Goal: Find specific page/section: Find specific page/section

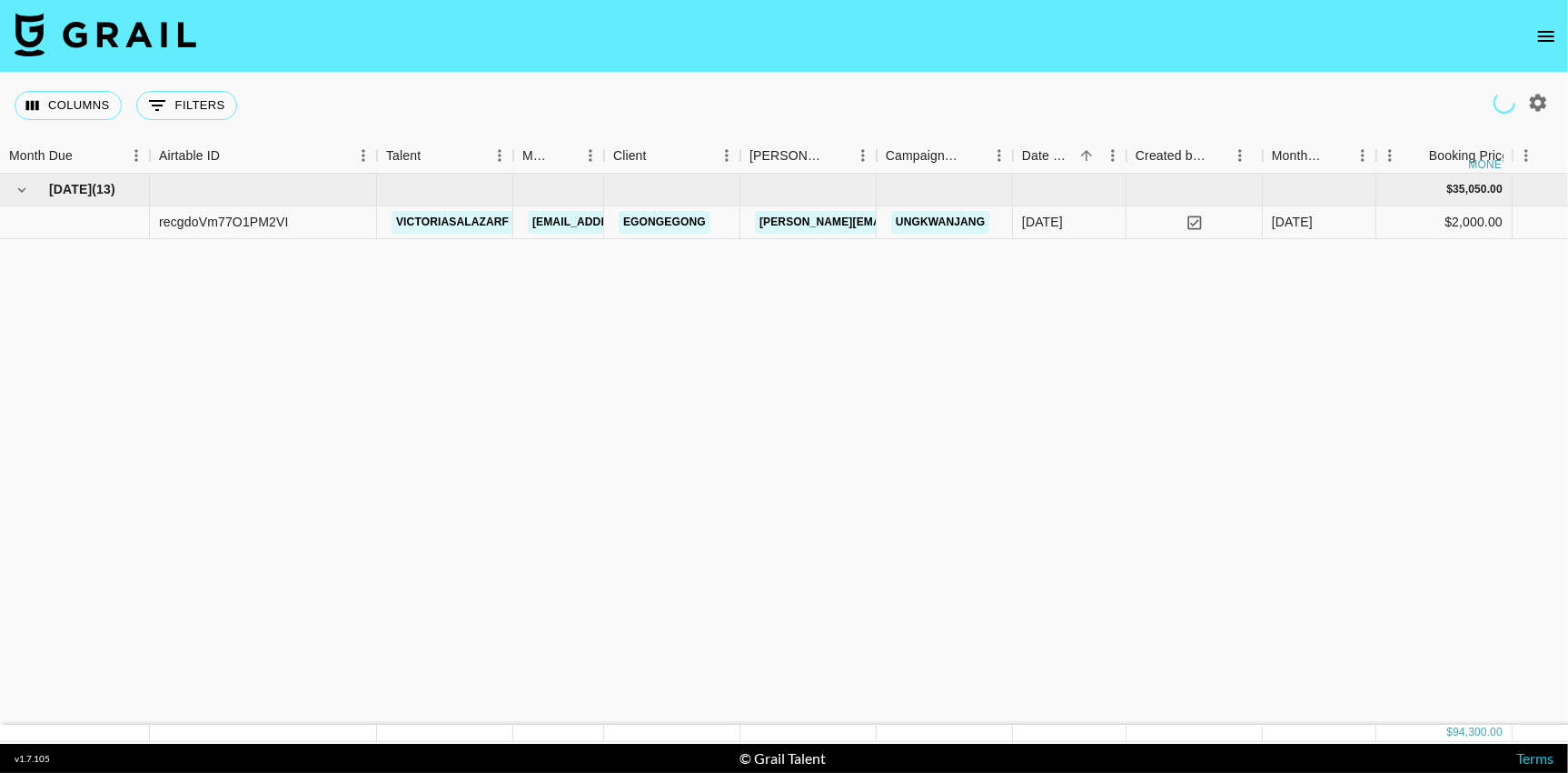
click at [1549, 40] on icon "open drawer" at bounding box center [1546, 36] width 16 height 11
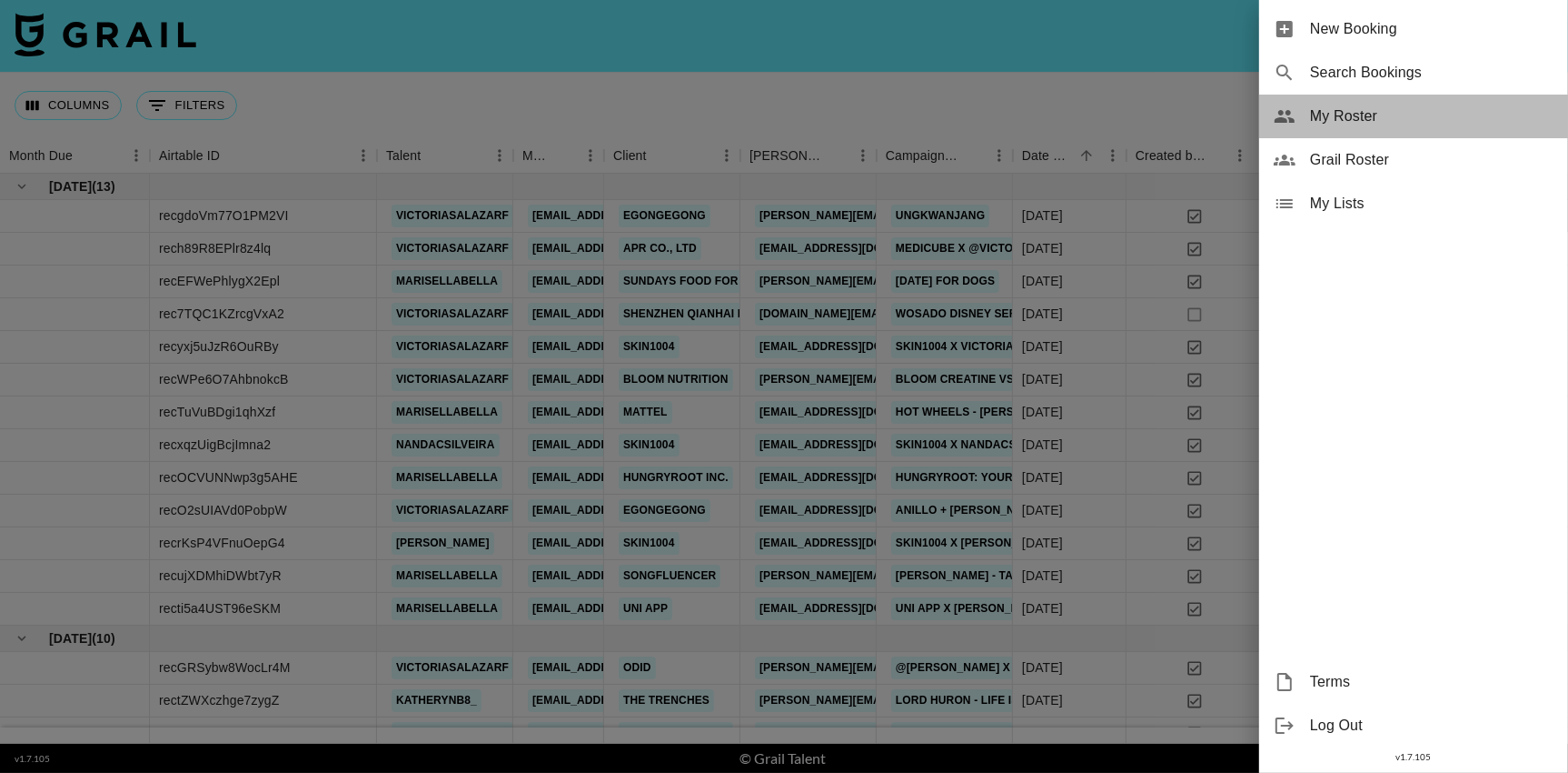
click at [1366, 123] on span "My Roster" at bounding box center [1432, 116] width 244 height 22
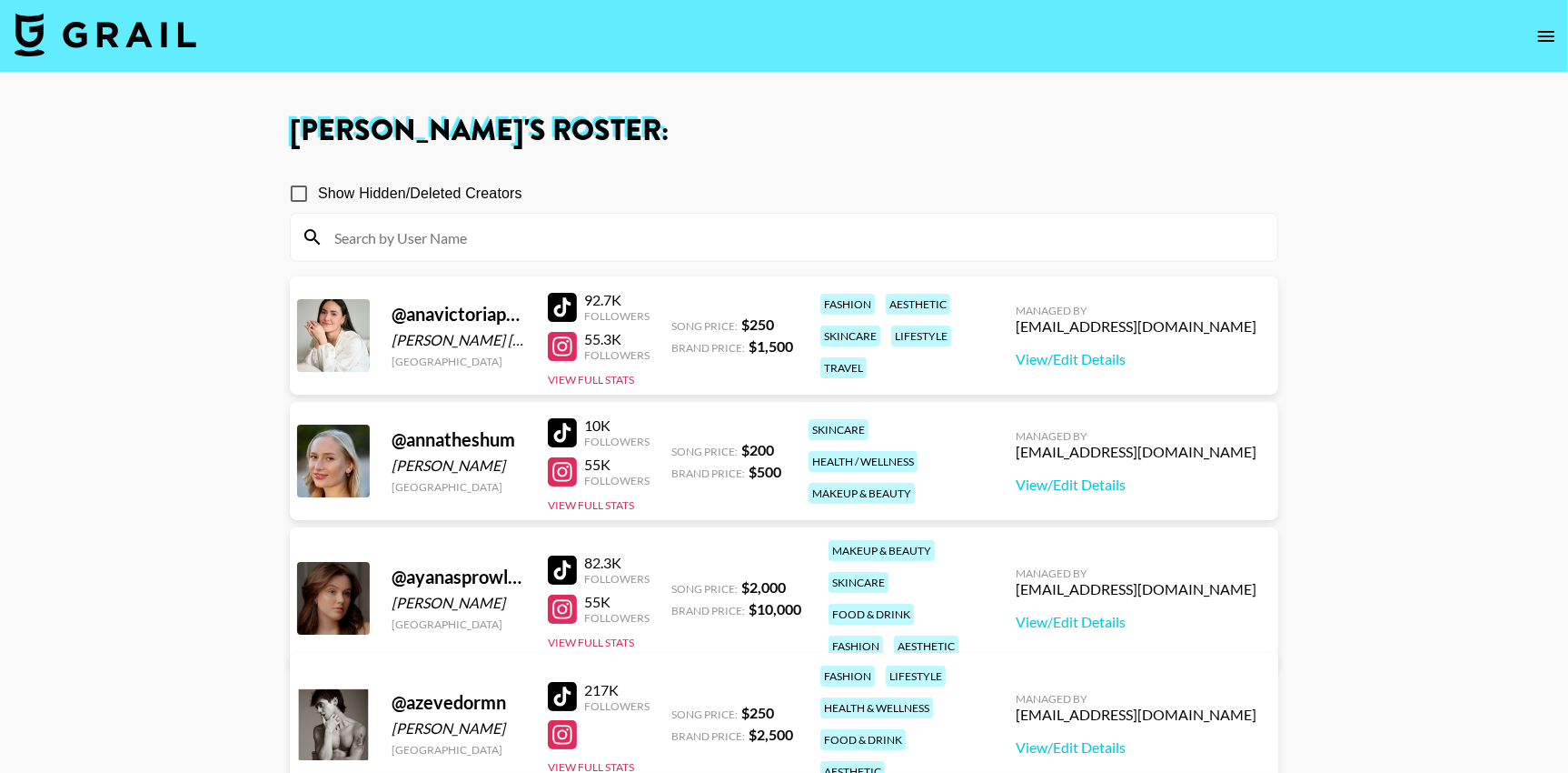
click at [713, 235] on input at bounding box center [794, 237] width 942 height 29
click at [716, 235] on input at bounding box center [794, 237] width 942 height 29
click at [737, 188] on div "Show Hidden/Deleted Creators" at bounding box center [784, 194] width 988 height 38
click at [703, 242] on input at bounding box center [794, 237] width 942 height 29
click at [309, 194] on input "Show Hidden/Deleted Creators" at bounding box center [299, 194] width 38 height 38
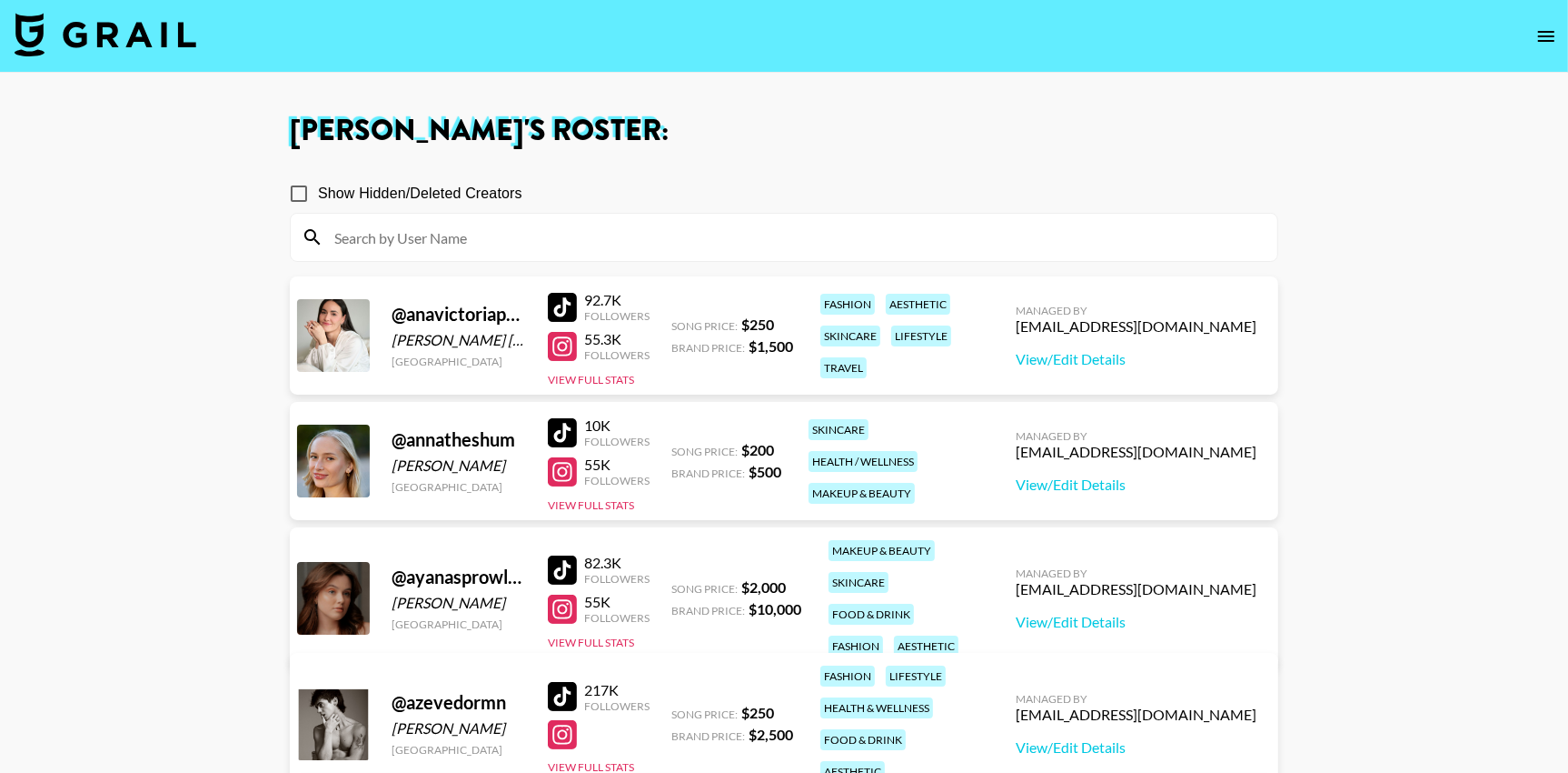
checkbox input "true"
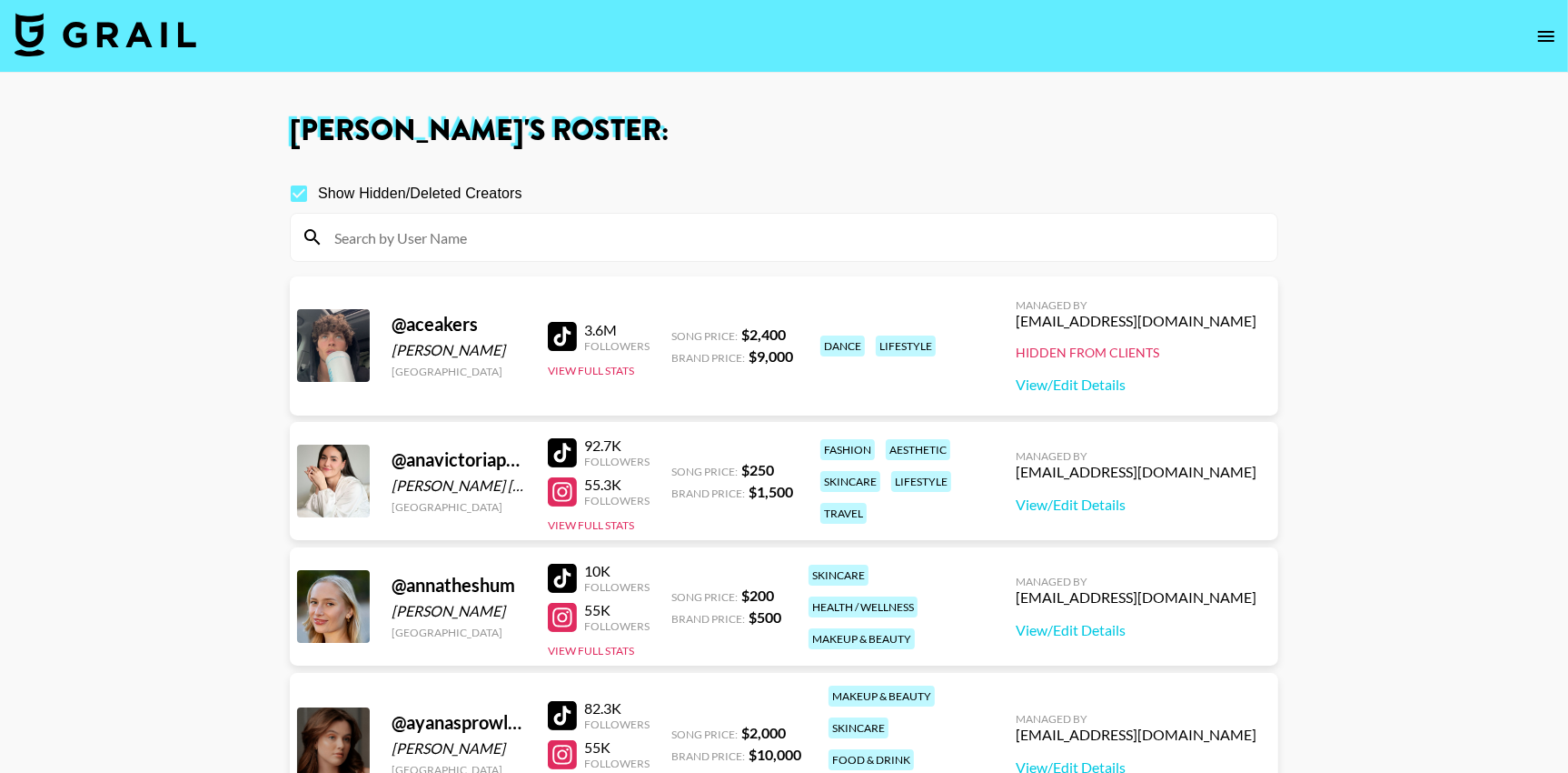
click at [513, 238] on input at bounding box center [794, 237] width 942 height 29
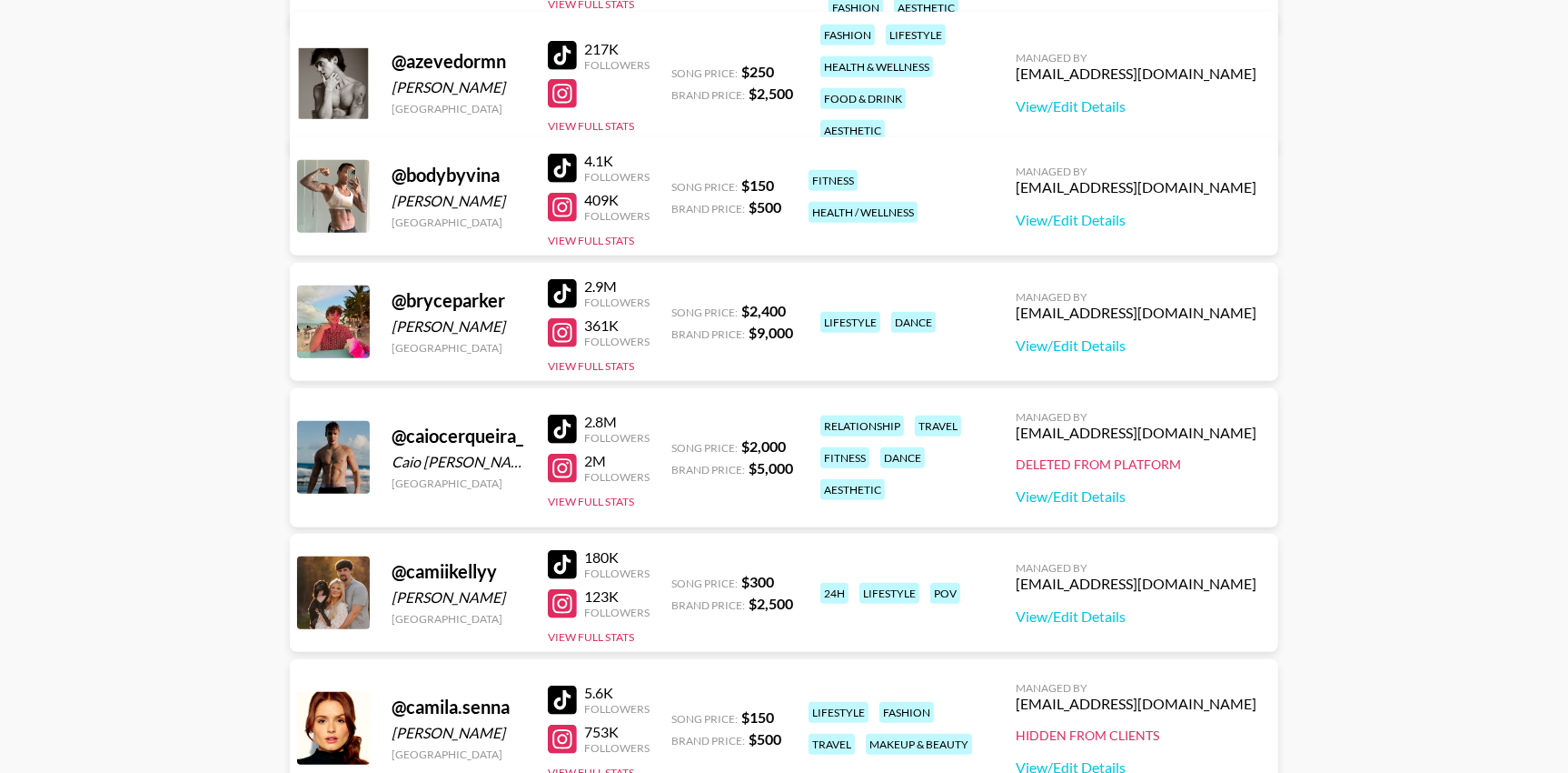
scroll to position [829, 0]
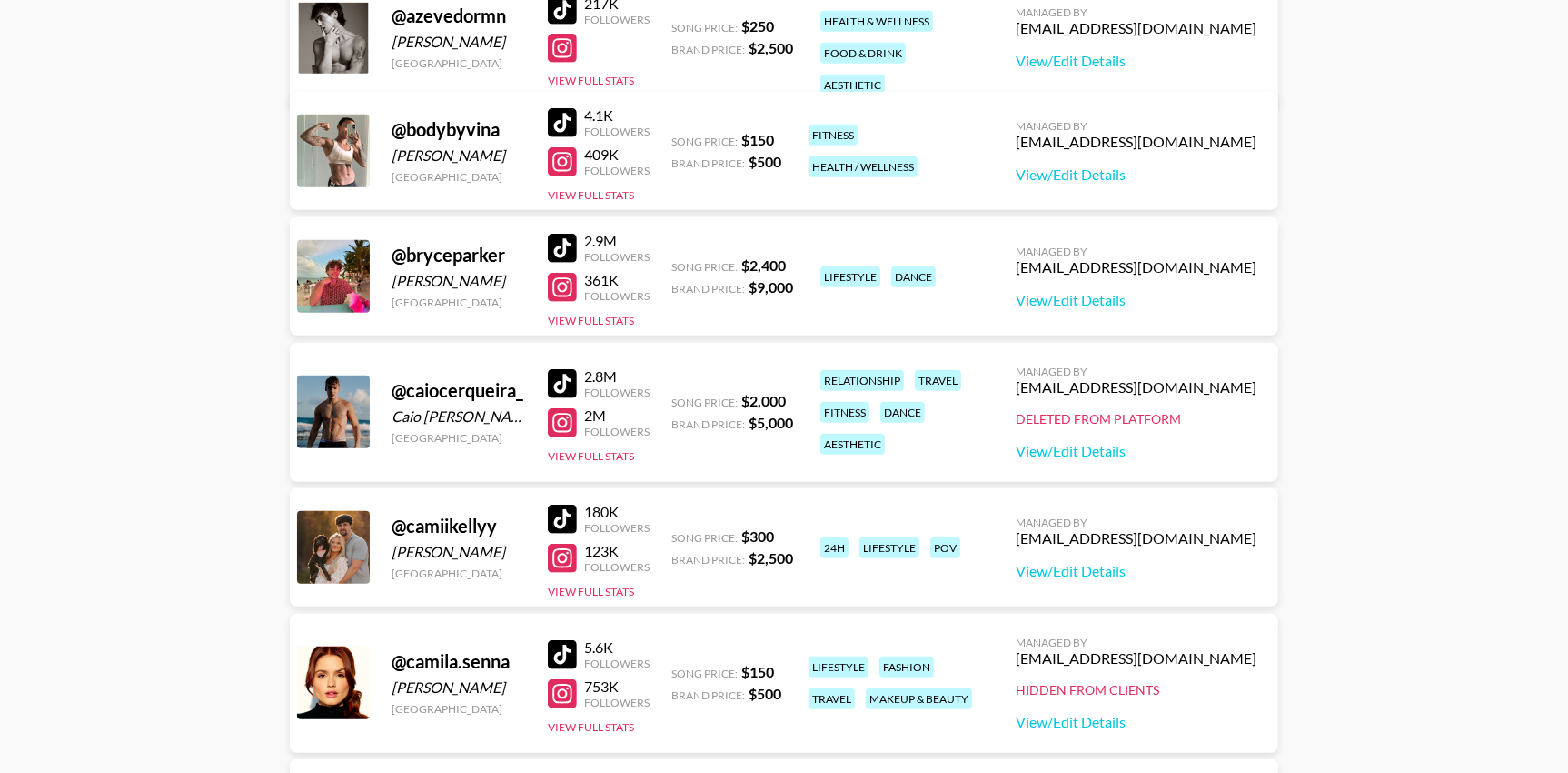
click at [567, 160] on div at bounding box center [562, 161] width 29 height 29
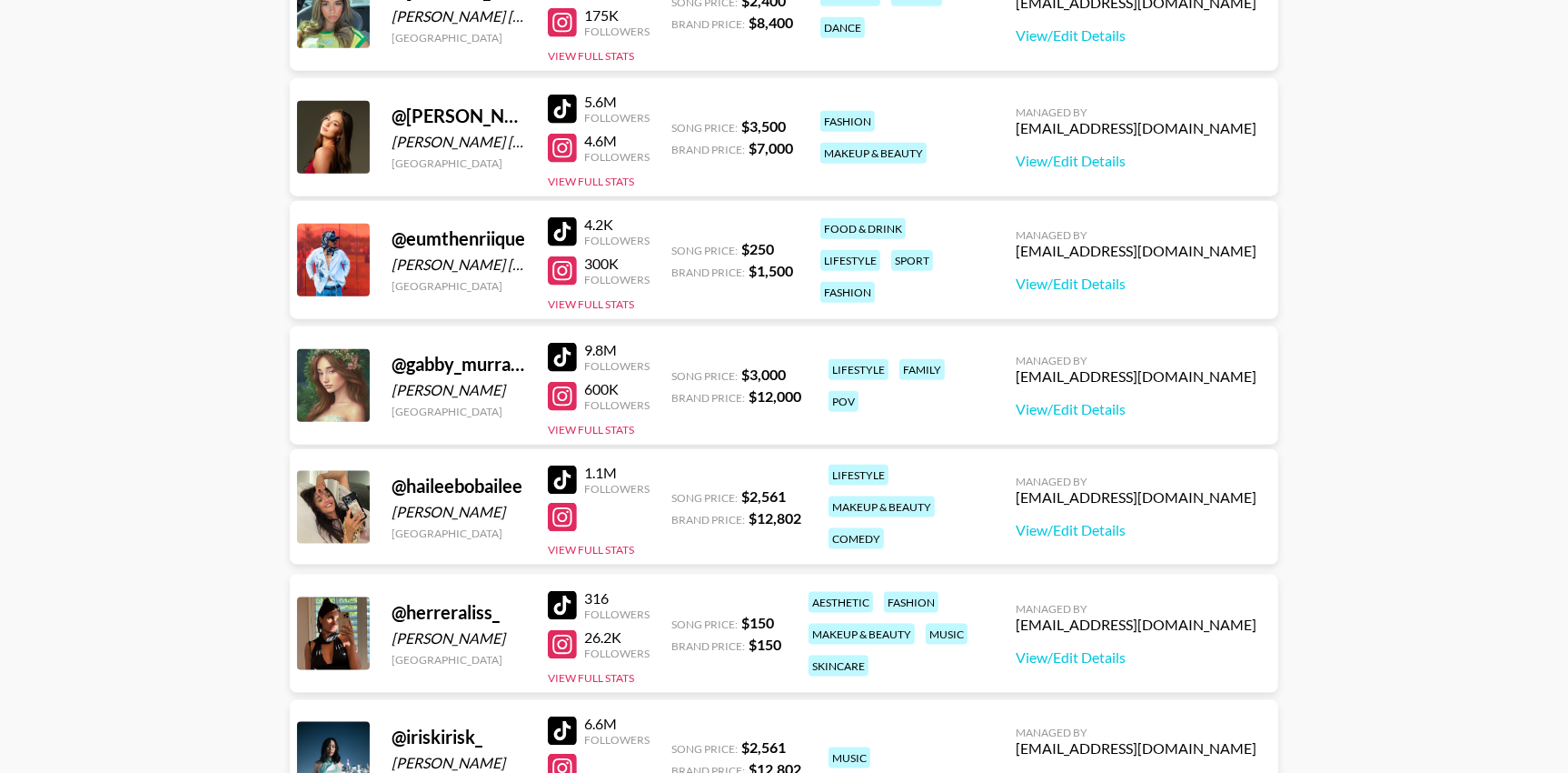
scroll to position [1890, 0]
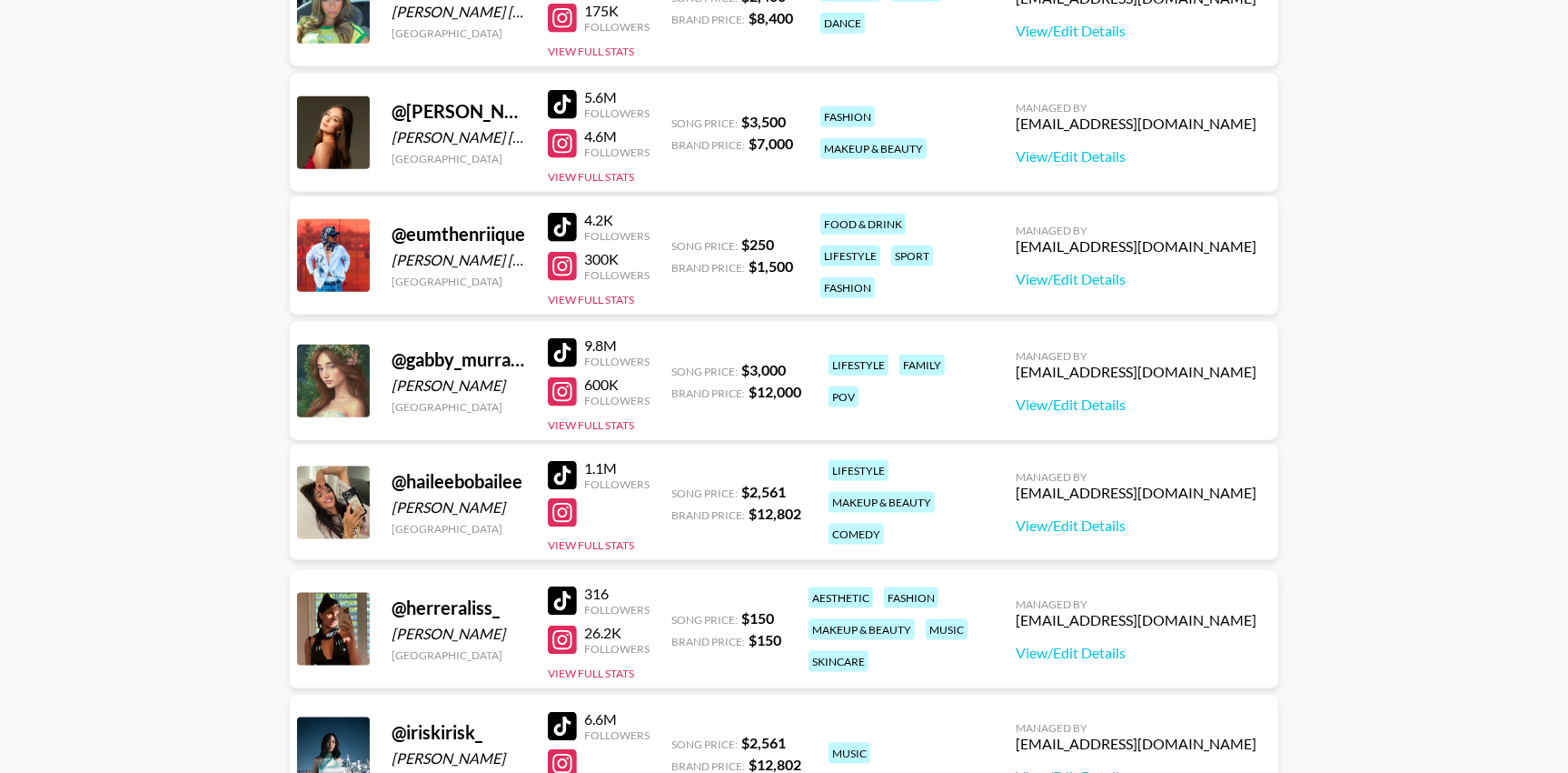
click at [565, 267] on div at bounding box center [562, 266] width 29 height 29
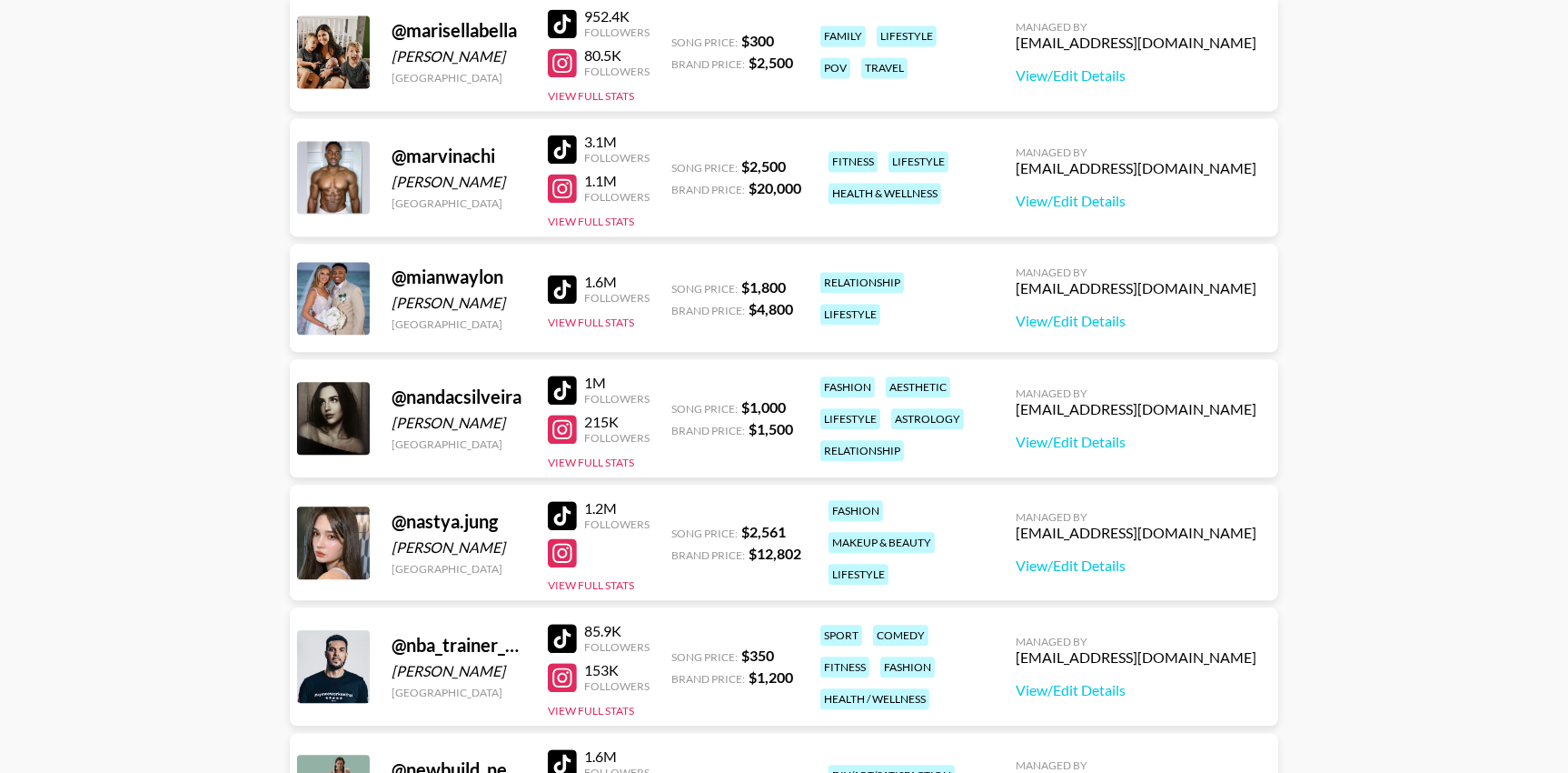
scroll to position [3624, 0]
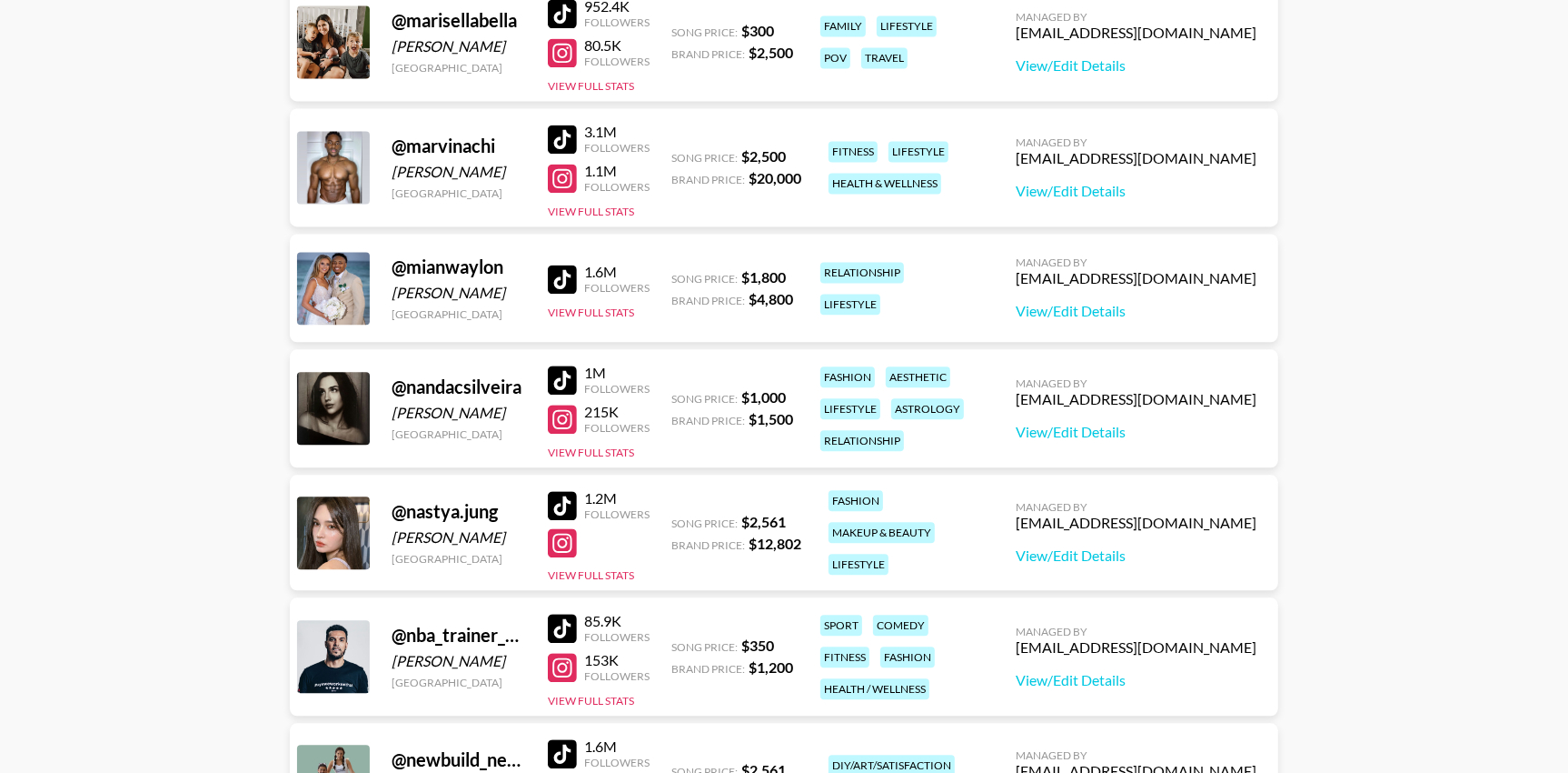
click at [564, 131] on div at bounding box center [562, 139] width 29 height 29
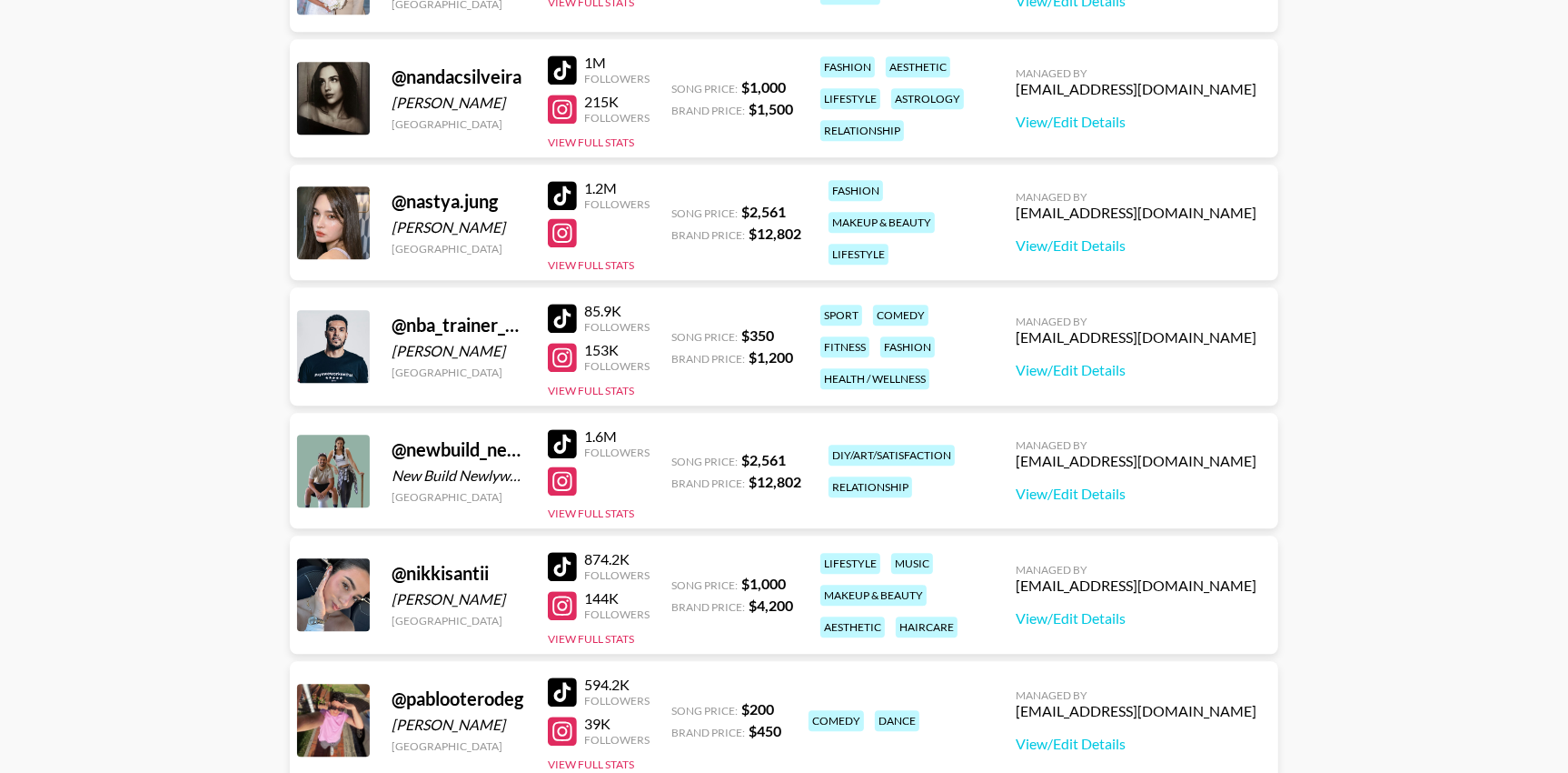
scroll to position [4014, 0]
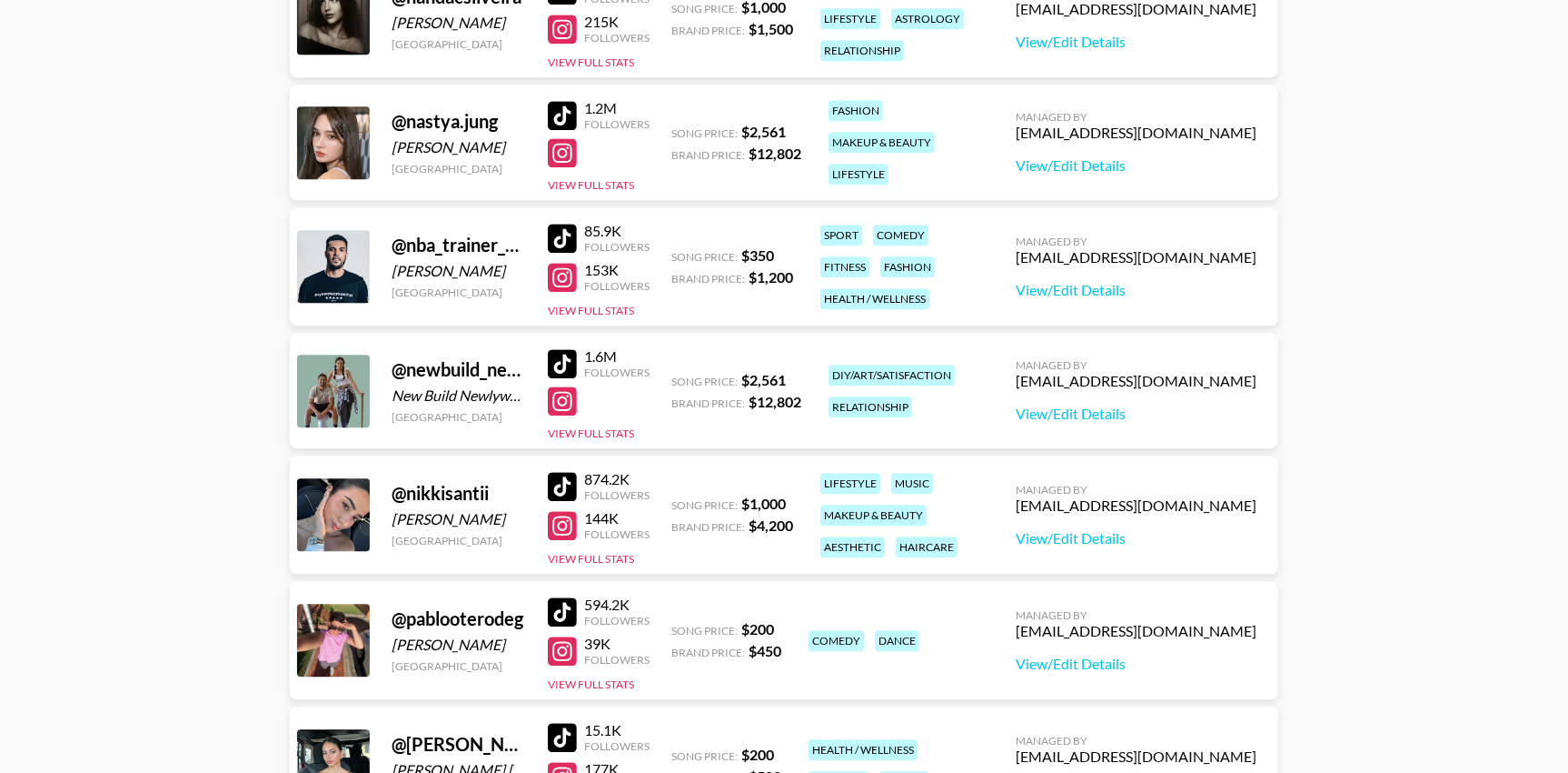
click at [561, 274] on div at bounding box center [562, 277] width 29 height 29
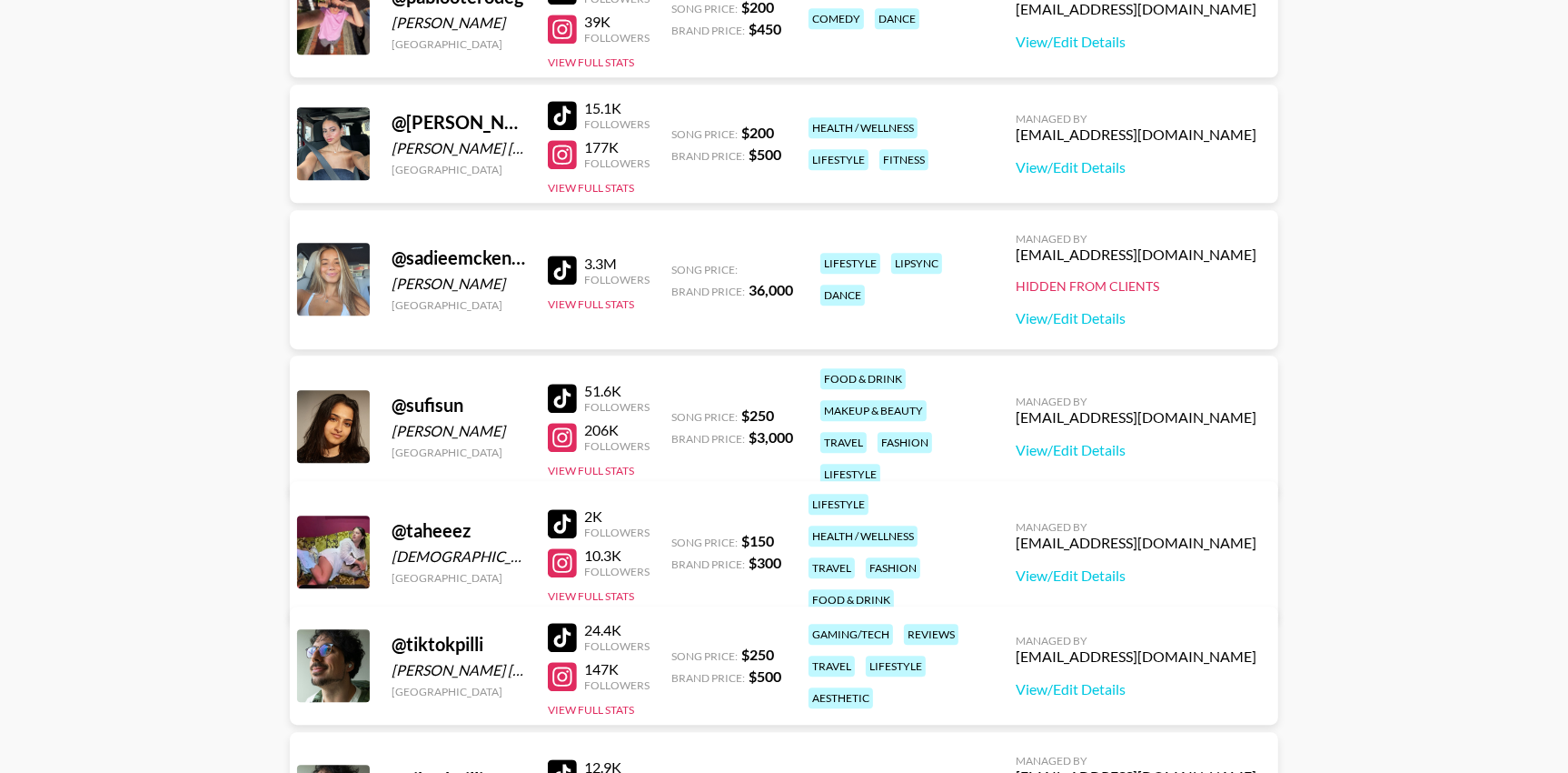
scroll to position [4638, 0]
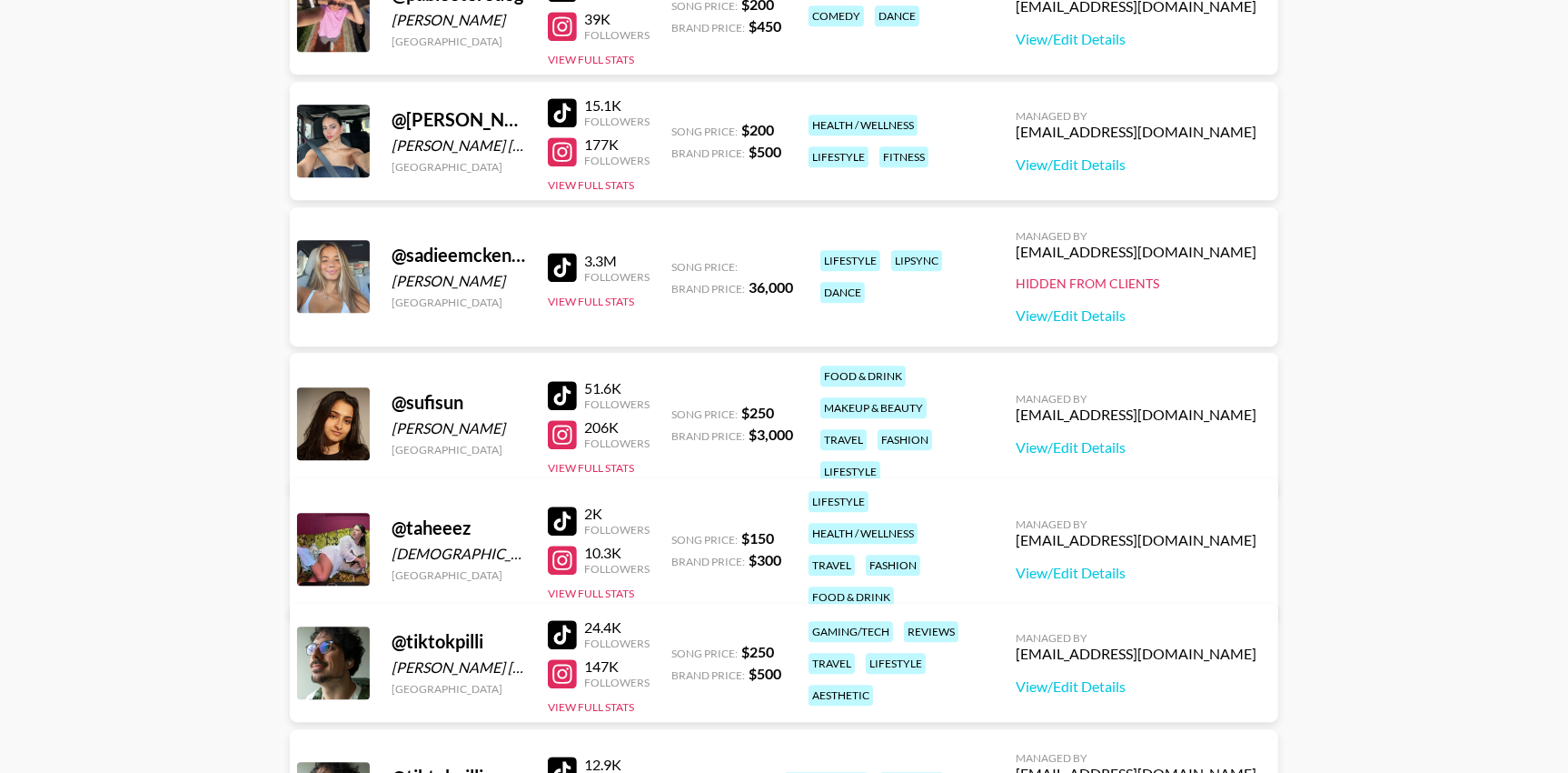
click at [566, 145] on div at bounding box center [562, 151] width 29 height 29
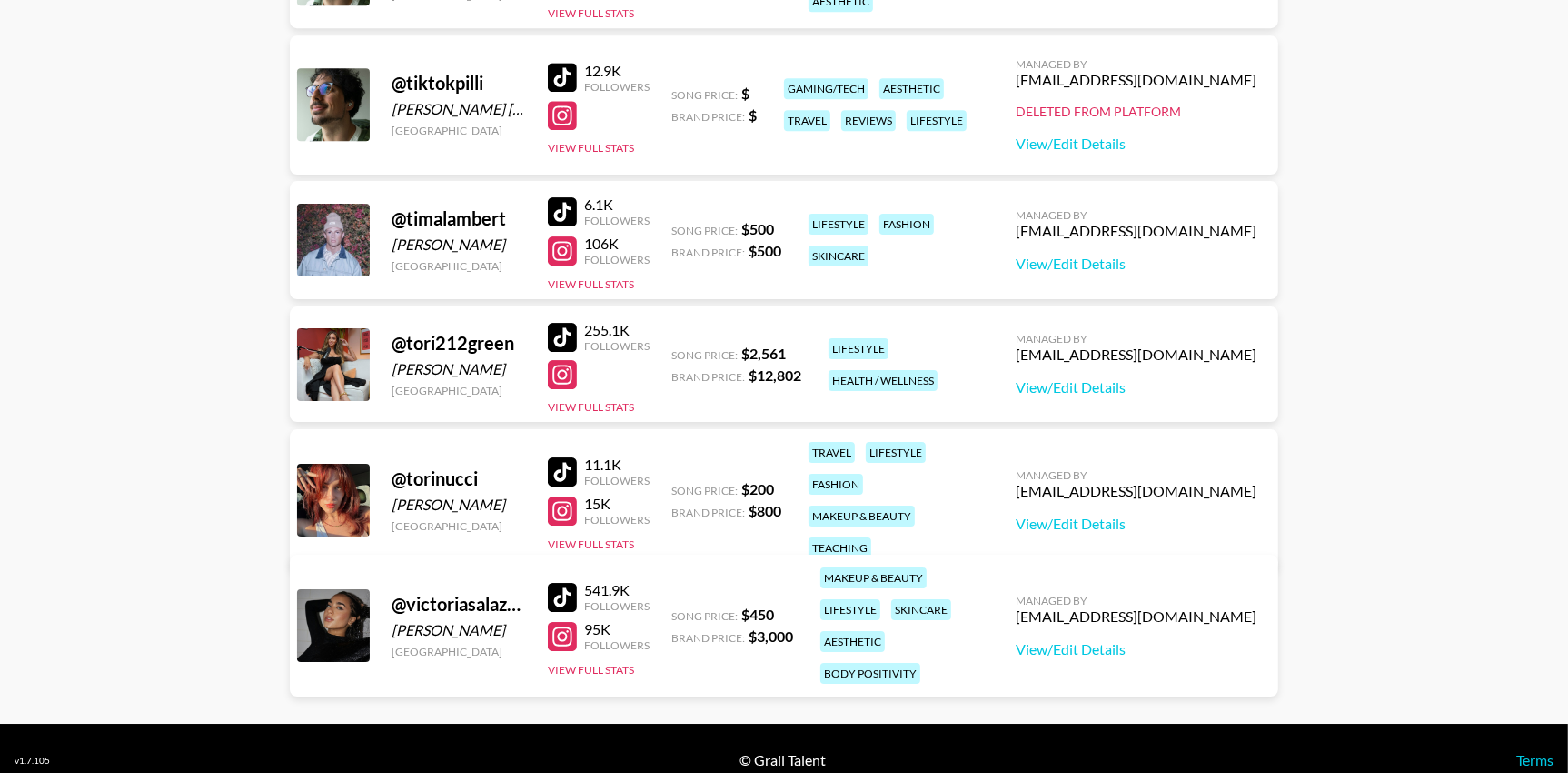
scroll to position [5354, 0]
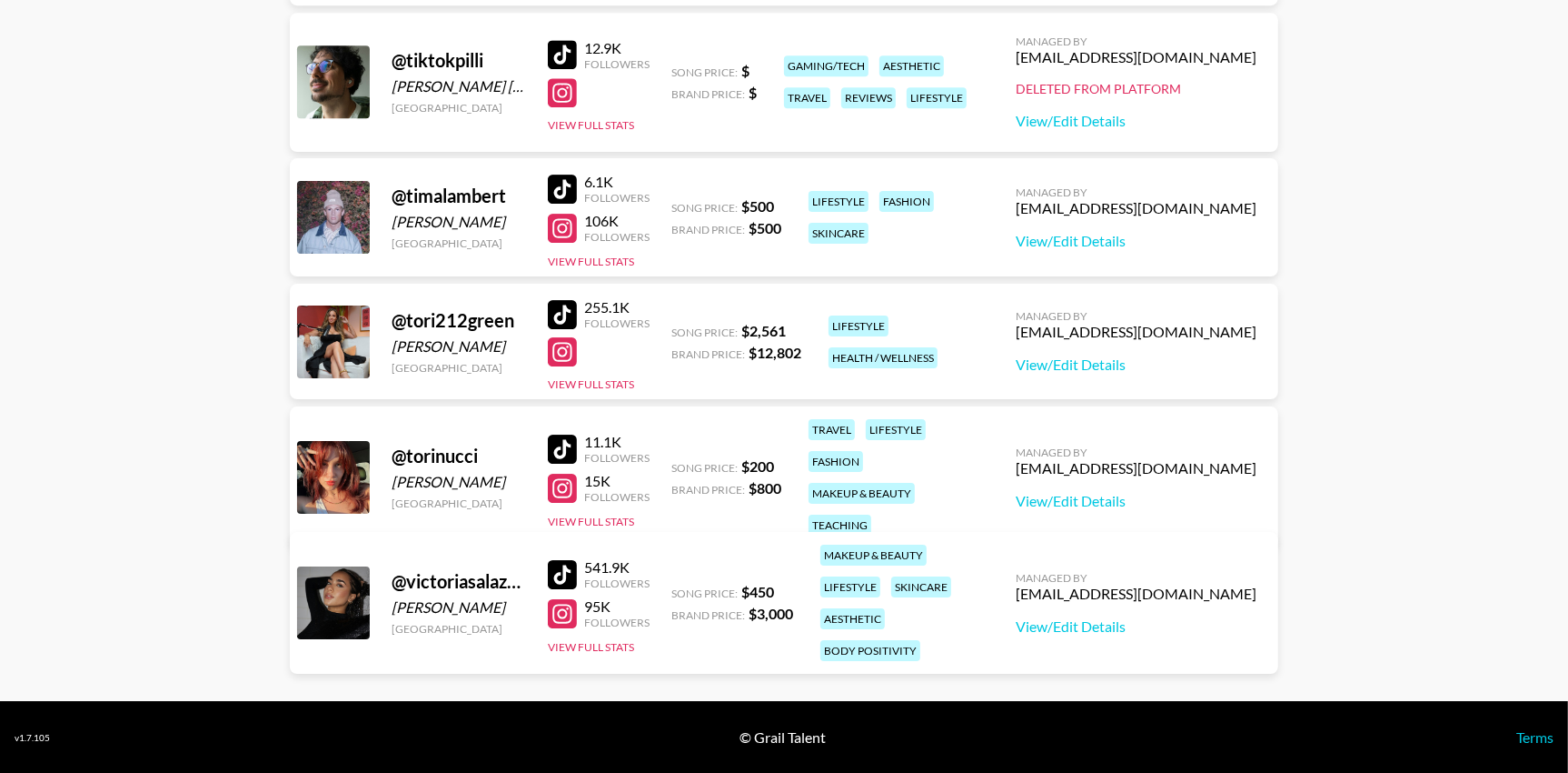
click at [568, 560] on div at bounding box center [562, 574] width 29 height 29
